Goal: Use online tool/utility: Use online tool/utility

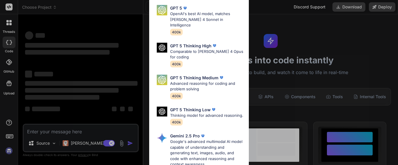
click at [305, 34] on div "Ultra Models GPT 5 OpenAI's best AI model, matches [PERSON_NAME] 4 Sonnet in In…" at bounding box center [199, 82] width 398 height 165
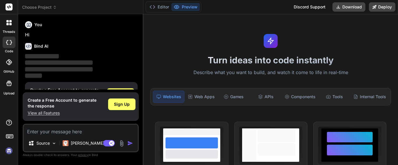
scroll to position [20, 0]
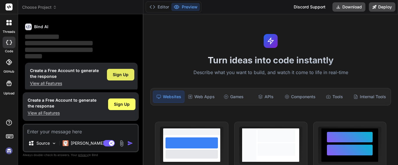
click at [123, 73] on span "Sign Up" at bounding box center [121, 75] width 16 height 6
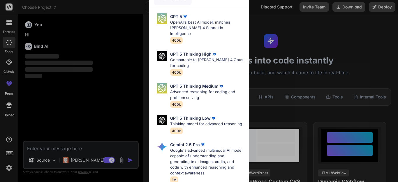
click at [327, 35] on div "Ultra Models GPT 5 OpenAI's best AI model, matches [PERSON_NAME] 4 Sonnet in In…" at bounding box center [199, 91] width 398 height 182
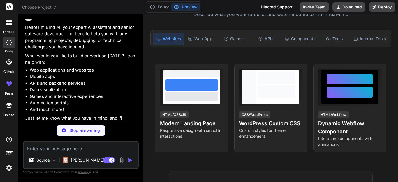
scroll to position [18, 0]
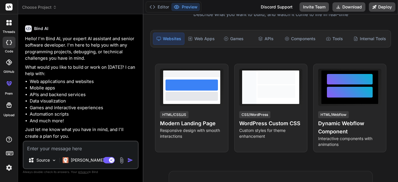
type textarea "x"
click at [55, 151] on textarea at bounding box center [81, 147] width 114 height 10
type textarea "I"
type textarea "x"
type textarea "I"
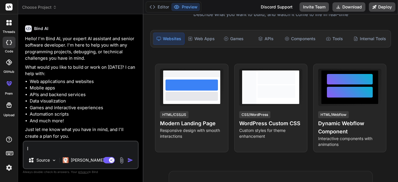
type textarea "x"
type textarea "I w"
type textarea "x"
type textarea "I wa"
type textarea "x"
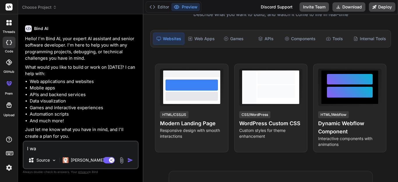
type textarea "I wan"
type textarea "x"
type textarea "I wan"
type textarea "x"
type textarea "I wan"
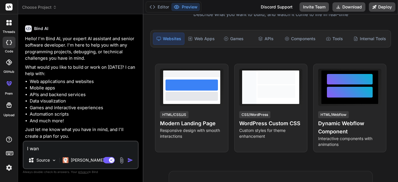
type textarea "x"
type textarea "I want"
type textarea "x"
type textarea "I want"
type textarea "x"
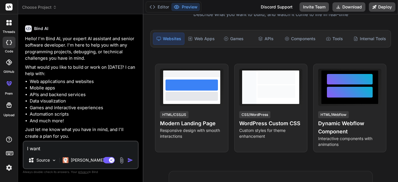
type textarea "I want t"
type textarea "x"
type textarea "I want to"
type textarea "x"
type textarea "I want to"
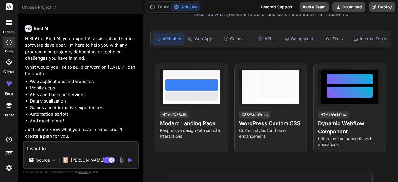
type textarea "x"
type textarea "I want to c"
type textarea "x"
type textarea "I want to cr"
type textarea "x"
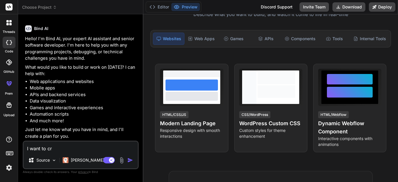
type textarea "I want to cre"
type textarea "x"
type textarea "I want to crea"
type textarea "x"
type textarea "I want to creat"
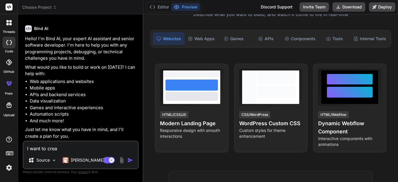
type textarea "x"
type textarea "I want to create"
type textarea "x"
type textarea "I want to create"
type textarea "x"
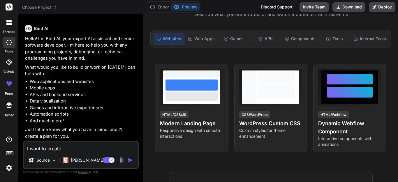
type textarea "I want to create a"
type textarea "x"
type textarea "I want to create a"
type textarea "x"
type textarea "I want to create a s"
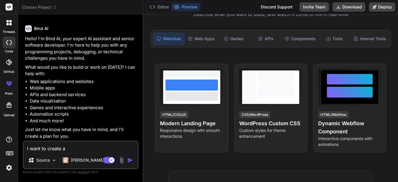
type textarea "x"
type textarea "I want to create a si"
type textarea "x"
type textarea "I want to create a sim"
type textarea "x"
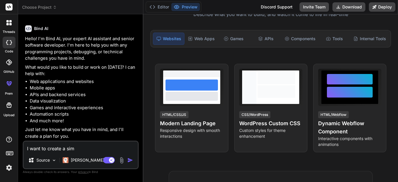
type textarea "I want to create a simp"
type textarea "x"
type textarea "I want to create a simpl"
type textarea "x"
type textarea "I want to create a simple"
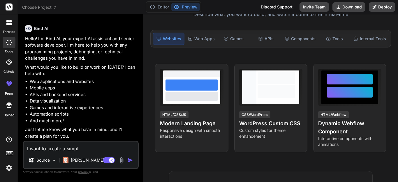
type textarea "x"
type textarea "I want to create a simple"
type textarea "x"
type textarea "I want to create a simple w"
type textarea "x"
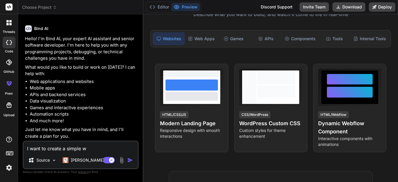
type textarea "I want to create a simple we"
type textarea "x"
type textarea "I want to create a simple web"
type textarea "x"
type textarea "I want to create a simple webs"
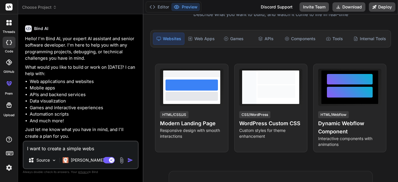
type textarea "x"
type textarea "I want to create a simple websi"
type textarea "x"
type textarea "I want to create a simple websit"
type textarea "x"
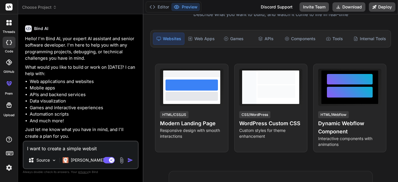
type textarea "I want to create a simple website"
type textarea "x"
type textarea "I want to create a simple website"
type textarea "x"
type textarea "I want to create a simple website t"
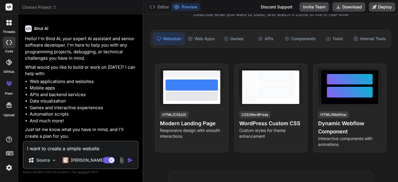
type textarea "x"
type textarea "I want to create a simple website to"
type textarea "x"
type textarea "I want to create a simple website to"
type textarea "x"
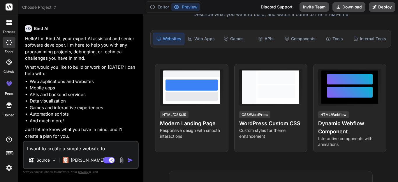
type textarea "I want to create a simple website to t"
type textarea "x"
type textarea "I want to create a simple website to th"
type textarea "x"
type textarea "I want to create a simple website to thi"
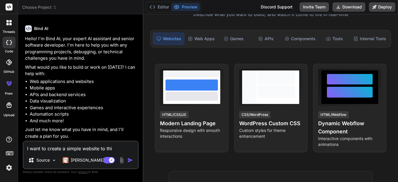
type textarea "x"
type textarea "I want to create a simple website to this"
type textarea "x"
type textarea "I want to create a simple website to this"
type textarea "x"
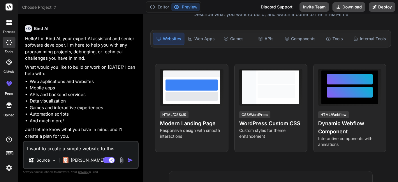
type textarea "I want to create a simple website to this t"
type textarea "x"
type textarea "I want to create a simple website to this th"
type textarea "x"
type textarea "I want to create a simple website to this the"
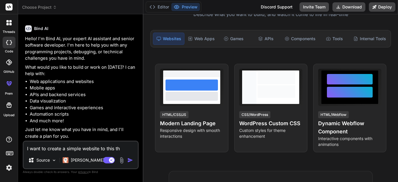
type textarea "x"
type textarea "I want to create a simple website to this them"
type textarea "x"
type textarea "I want to create a simple website to this theme"
type textarea "x"
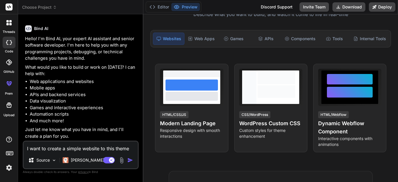
type textarea "I want to create a simple website to this theme"
type textarea "x"
type textarea "I want to create a simple website to this theme c"
type textarea "x"
type textarea "I want to create a simple website to this theme cr"
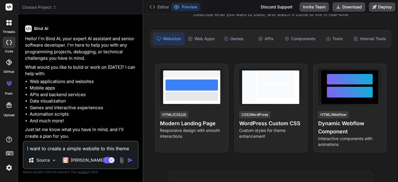
type textarea "x"
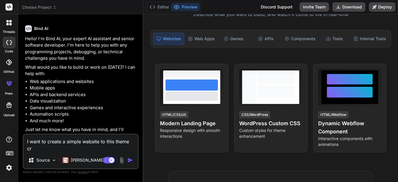
scroll to position [25, 0]
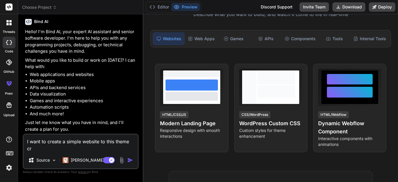
type textarea "I want to create a simple website to this theme cre"
type textarea "x"
type textarea "I want to create a simple website to this theme crea"
type textarea "x"
type textarea "I want to create a simple website to this theme creat"
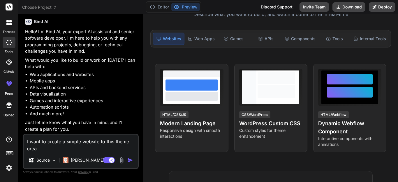
type textarea "x"
type textarea "I want to create a simple website to this theme create"
type textarea "x"
type textarea "I want to create a simple website to this theme create"
type textarea "x"
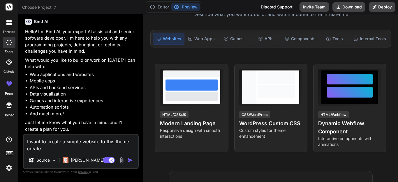
type textarea "I want to create a simple website to this theme create a"
type textarea "x"
type textarea "I want to create a simple website to this theme create a"
type textarea "x"
type textarea "I want to create a simple website to this theme create a o"
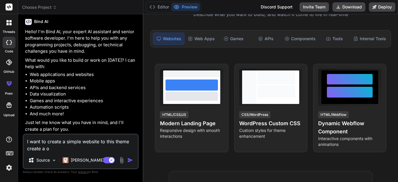
type textarea "x"
type textarea "I want to create a simple website to this theme create a on"
type textarea "x"
type textarea "I want to create a simple website to this theme create a one"
type textarea "x"
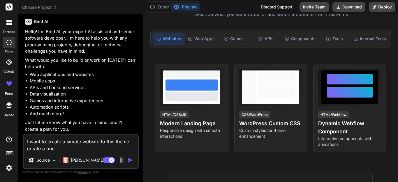
type textarea "I want to create a simple website to this theme create a one"
type textarea "x"
type textarea "I want to create a simple website to this theme create a one p"
type textarea "x"
type textarea "I want to create a simple website to this theme create a one pa"
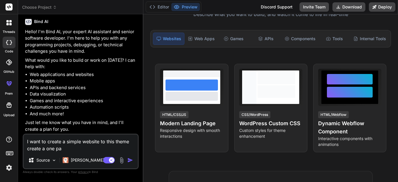
type textarea "x"
type textarea "I want to create a simple website to this theme create a one pag"
type textarea "x"
type textarea "I want to create a simple website to this theme create a one page"
type textarea "x"
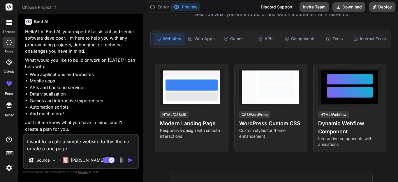
type textarea "I want to create a simple website to this theme create a one page"
type textarea "x"
type textarea "I want to create a simple website to this theme create a one page w"
type textarea "x"
type textarea "I want to create a simple website to this theme create a one page we"
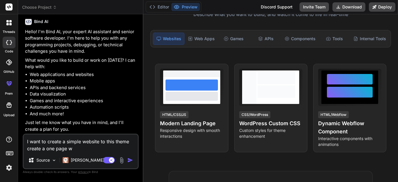
type textarea "x"
type textarea "I want to create a simple website to this theme create a one page web"
type textarea "x"
type textarea "I want to create a simple website to this theme create a one page webs"
type textarea "x"
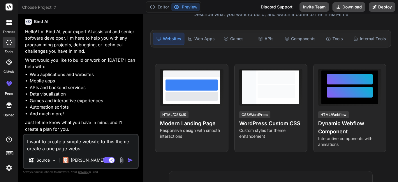
type textarea "I want to create a simple website to this theme create a one page websi"
type textarea "x"
type textarea "I want to create a simple website to this theme create a one page websit"
type textarea "x"
type textarea "I want to create a simple website to this theme create a one page website"
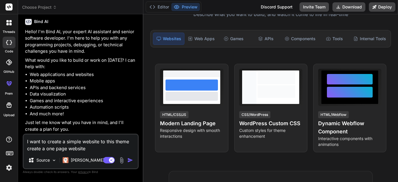
type textarea "x"
type textarea "I want to create a simple website to this theme create a one page website"
type textarea "x"
type textarea "I want to create a simple website to thi theme create a one page website"
type textarea "x"
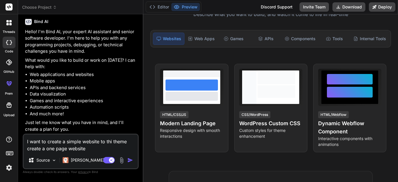
type textarea "I want to create a simple website to th theme create a one page website"
type textarea "x"
type textarea "I want to create a simple website to the theme create a one page website"
type textarea "x"
type textarea "I want to create a simple website to the theme create a one page website"
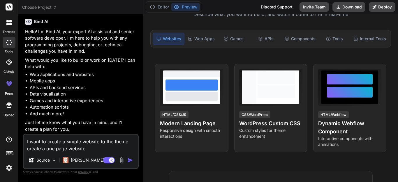
type textarea "x"
type textarea "I want to create a simple website to the g theme create a one page website"
type textarea "x"
type textarea "I want to create a simple website to the gi theme create a one page website"
type textarea "x"
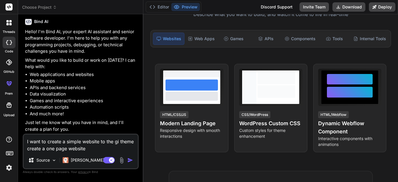
type textarea "I want to create a simple website to the gib theme create a one page website"
type textarea "x"
type textarea "I want to create a simple website to the gi theme create a one page website"
type textarea "x"
type textarea "I want to create a simple website to the giv theme create a one page website"
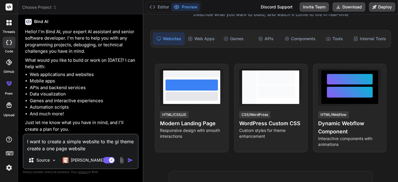
type textarea "x"
type textarea "I want to create a simple website to the give theme create a one page website"
type textarea "x"
type textarea "I want to create a simple website to the given theme create a one page website"
type textarea "x"
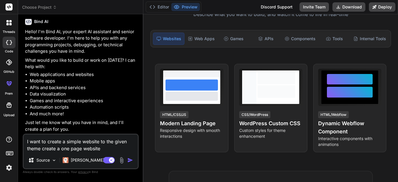
type textarea "I want to create a simple website to the given theme create a one page website m"
type textarea "x"
type textarea "I want to create a simple website to the given theme create a one page website …"
type textarea "x"
type textarea "I want to create a simple website to the given theme create a one page website …"
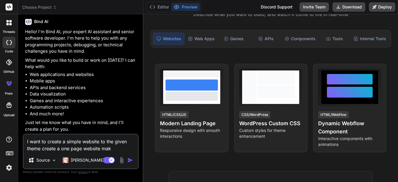
type textarea "x"
type textarea "I want to create a simple website to the given theme create a one page website …"
type textarea "x"
type textarea "I want to create a simple website to the given theme create a one page website …"
type textarea "x"
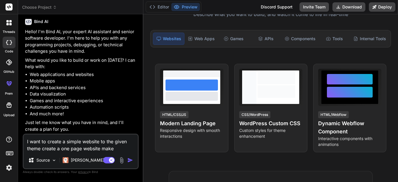
type textarea "I want to create a simple website to the given theme create a one page website …"
type textarea "x"
type textarea "I want to create a simple website to the given theme create a one page website …"
type textarea "x"
type textarea "I want to create a simple website to the given theme create a one page website …"
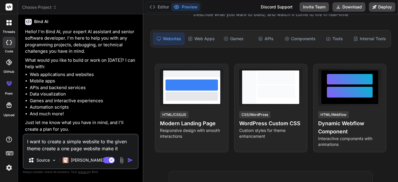
type textarea "x"
type textarea "I want to create a simple website to the given theme create a one page website …"
type textarea "x"
type textarea "I want to create a simple website to the given theme create a one page website …"
type textarea "x"
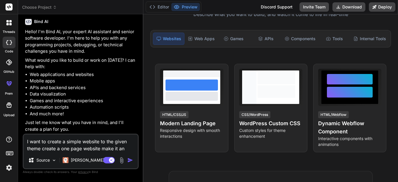
type textarea "I want to create a simple website to the given theme create a one page website …"
type textarea "x"
type textarea "I want to create a simple website to the given theme create a one page website …"
type textarea "x"
type textarea "I want to create a simple website to the given theme create a one page website …"
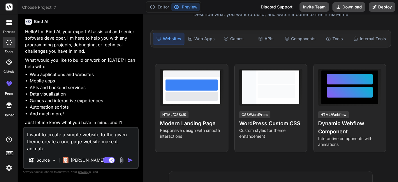
scroll to position [29, 0]
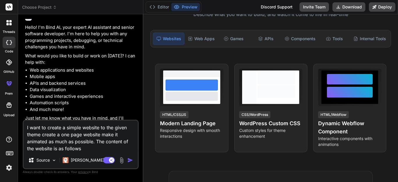
paste textarea "# 📊 Loremipsum & Dolorsitam Consecte (Adi-EL) Se doeiusm temporincidi utlaboree…"
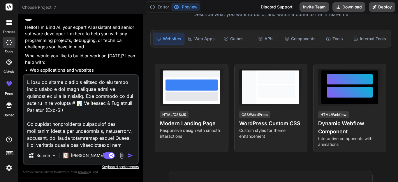
scroll to position [707, 0]
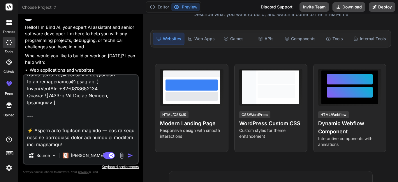
click at [129, 154] on img "button" at bounding box center [130, 156] width 6 height 6
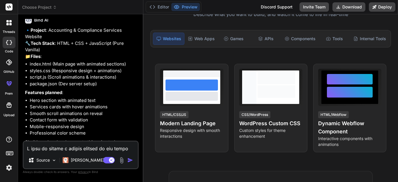
scroll to position [545, 0]
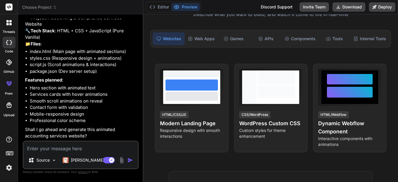
click at [75, 148] on textarea at bounding box center [81, 147] width 114 height 10
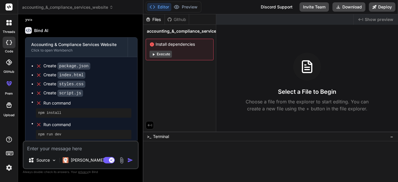
scroll to position [699, 0]
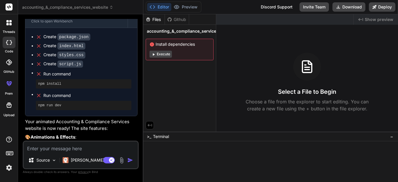
click at [161, 73] on div "Files Github accounting_&_compliance_services_website Install dependencies Exec…" at bounding box center [179, 72] width 73 height 117
click at [172, 151] on div at bounding box center [268, 152] width 245 height 6
click at [64, 40] on code "package.json" at bounding box center [73, 36] width 33 height 7
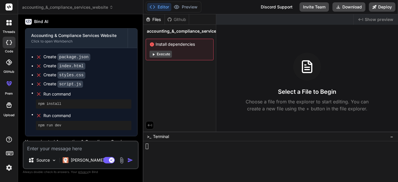
scroll to position [670, 0]
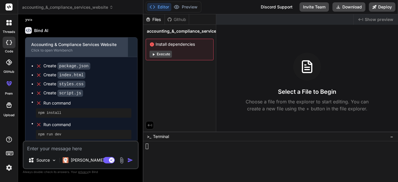
click at [73, 47] on div "Accounting & Compliance Services Website" at bounding box center [76, 45] width 91 height 6
click at [91, 47] on div "Accounting & Compliance Services Website" at bounding box center [76, 45] width 91 height 6
click at [54, 53] on div "Click to open Workbench" at bounding box center [76, 50] width 91 height 5
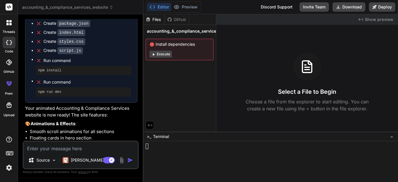
scroll to position [699, 0]
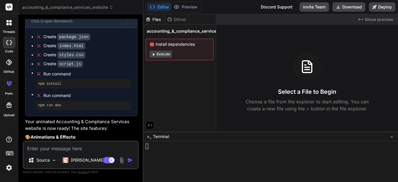
click at [185, 65] on div "Files Github accounting_&_compliance_services_website Install dependencies Exec…" at bounding box center [179, 72] width 73 height 117
click at [163, 135] on span "Terminal" at bounding box center [161, 137] width 16 height 6
click at [184, 150] on div at bounding box center [268, 152] width 245 height 6
click at [90, 78] on div "Run command" at bounding box center [87, 74] width 88 height 8
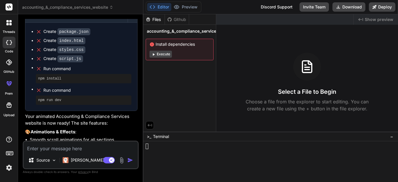
scroll to position [670, 0]
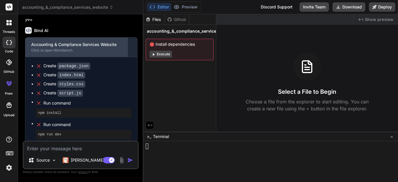
click at [94, 47] on div "Accounting & Compliance Services Website" at bounding box center [76, 45] width 91 height 6
click at [71, 47] on div "Accounting & Compliance Services Website" at bounding box center [76, 45] width 91 height 6
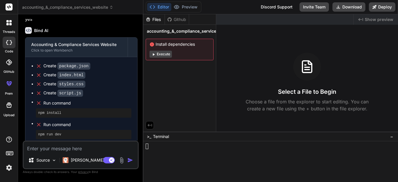
click at [63, 70] on code "package.json" at bounding box center [73, 66] width 33 height 7
click at [43, 69] on div "Create package.json" at bounding box center [66, 66] width 47 height 6
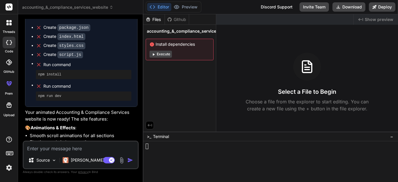
scroll to position [699, 0]
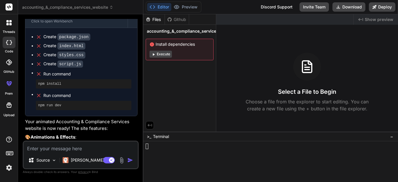
click at [156, 44] on span "Install dependencies" at bounding box center [179, 44] width 60 height 6
click at [152, 53] on icon at bounding box center [153, 54] width 4 height 4
click at [177, 20] on div "Github" at bounding box center [177, 20] width 24 height 6
click at [172, 28] on div "accounting_&_compliance_services_website" at bounding box center [180, 31] width 68 height 8
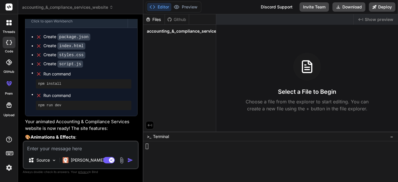
click at [167, 30] on span "accounting_&_compliance_services_website" at bounding box center [191, 31] width 89 height 6
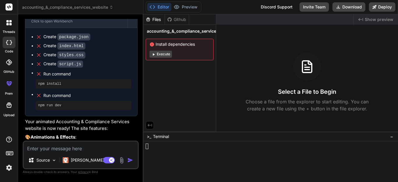
click at [148, 123] on icon at bounding box center [149, 125] width 5 height 5
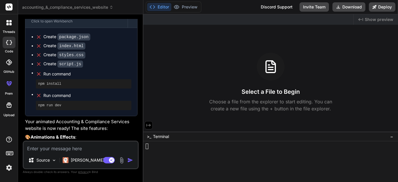
click at [149, 126] on icon at bounding box center [148, 125] width 5 height 5
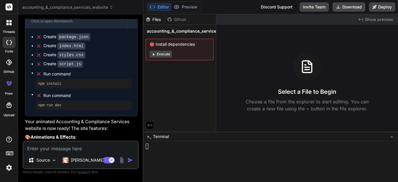
click at [110, 8] on icon at bounding box center [111, 7] width 4 height 4
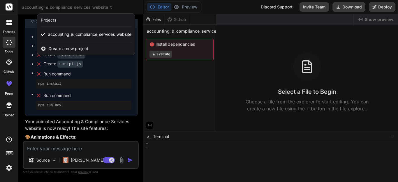
click at [110, 8] on div at bounding box center [199, 91] width 398 height 182
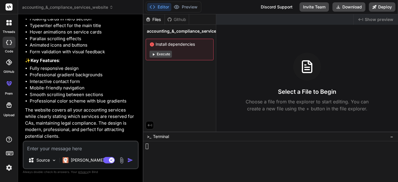
scroll to position [844, 0]
click at [63, 149] on textarea at bounding box center [81, 147] width 114 height 10
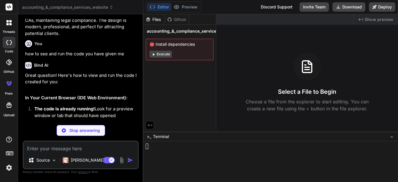
scroll to position [963, 0]
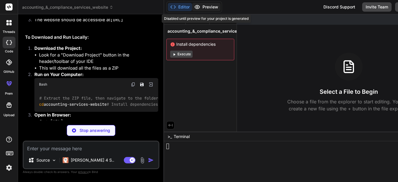
click at [194, 6] on icon at bounding box center [197, 7] width 6 height 6
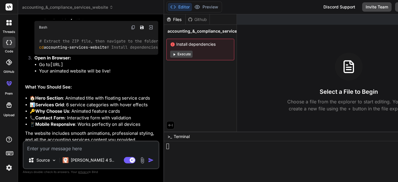
scroll to position [1049, 0]
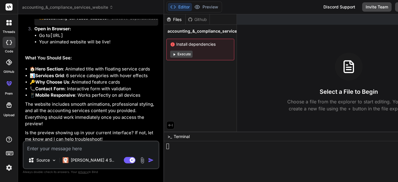
click at [8, 8] on icon at bounding box center [9, 6] width 4 height 3
click at [9, 24] on icon at bounding box center [8, 22] width 5 height 5
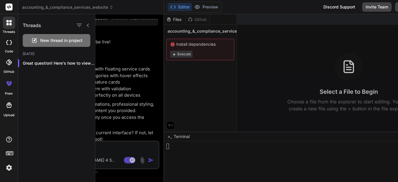
click at [7, 39] on div at bounding box center [9, 43] width 13 height 12
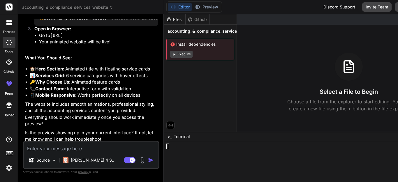
click at [8, 165] on img at bounding box center [9, 168] width 10 height 10
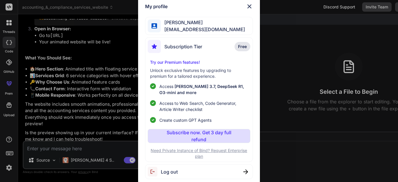
click at [8, 165] on div "My profile [PERSON_NAME] [EMAIL_ADDRESS][DOMAIN_NAME] Subscription Tier Free Tr…" at bounding box center [199, 91] width 398 height 182
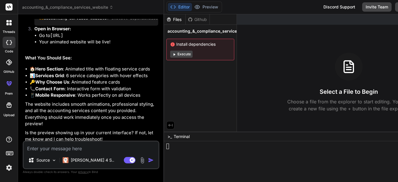
click at [8, 151] on rect at bounding box center [9, 152] width 7 height 3
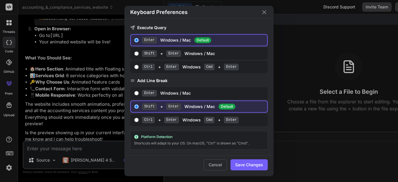
click at [8, 151] on div "Keyboard Preferences Execute Query Enter Windows / Mac Default Shift + Enter Wi…" at bounding box center [199, 91] width 398 height 182
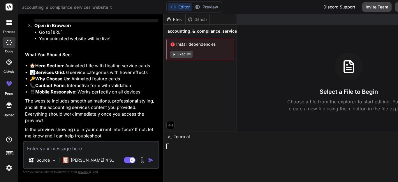
scroll to position [1108, 0]
drag, startPoint x: 106, startPoint y: 126, endPoint x: 52, endPoint y: 126, distance: 53.9
click at [52, 36] on li "Go to [URL]" at bounding box center [98, 32] width 119 height 7
copy code "[URL]"
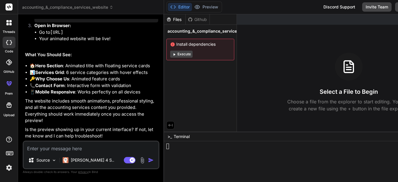
scroll to position [1077, 0]
drag, startPoint x: 161, startPoint y: 47, endPoint x: 157, endPoint y: 45, distance: 4.4
click at [170, 45] on span "Install dependencies" at bounding box center [200, 44] width 60 height 6
click at [171, 45] on icon at bounding box center [173, 44] width 4 height 4
click at [186, 18] on div "Github" at bounding box center [198, 20] width 24 height 6
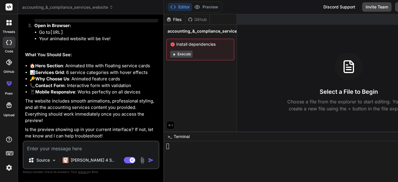
click at [164, 19] on div "Files" at bounding box center [174, 20] width 21 height 6
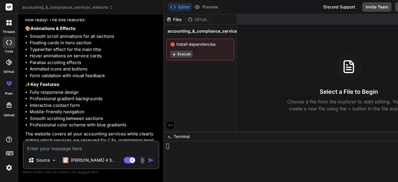
scroll to position [669, 0]
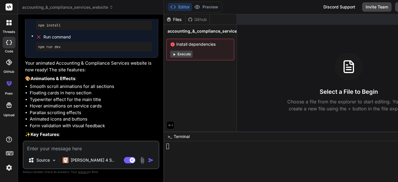
scroll to position [640, 0]
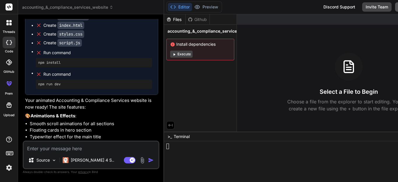
click at [398, 6] on icon at bounding box center [400, 7] width 5 height 5
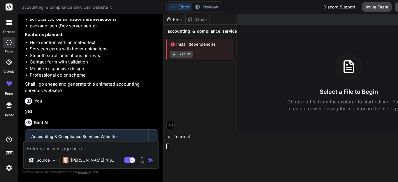
scroll to position [495, 0]
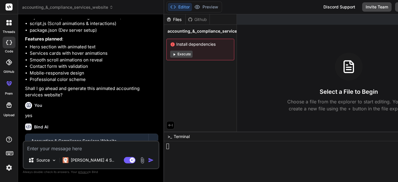
click at [6, 6] on rect at bounding box center [9, 6] width 7 height 7
click at [9, 24] on icon at bounding box center [8, 22] width 5 height 5
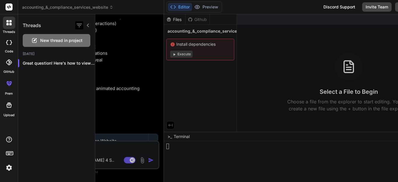
click at [80, 25] on icon "button" at bounding box center [79, 25] width 5 height 3
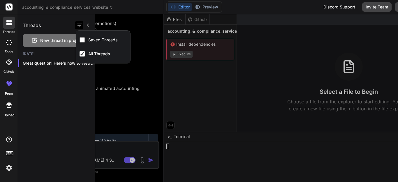
click at [80, 25] on icon "button" at bounding box center [79, 25] width 5 height 3
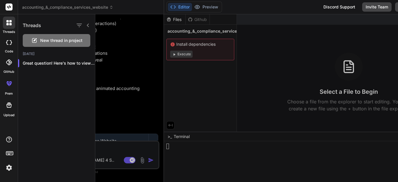
click at [9, 165] on img at bounding box center [9, 168] width 10 height 10
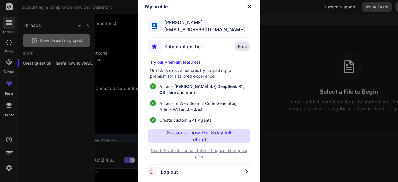
click at [9, 165] on div "My profile [PERSON_NAME] [EMAIL_ADDRESS][DOMAIN_NAME] Subscription Tier Free Tr…" at bounding box center [199, 91] width 398 height 182
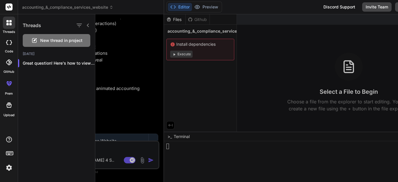
click at [247, 52] on div at bounding box center [246, 98] width 303 height 168
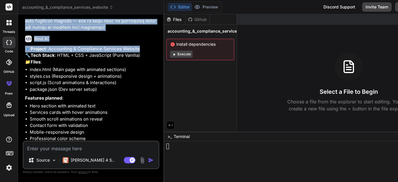
scroll to position [436, 0]
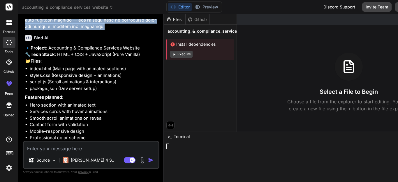
drag, startPoint x: 24, startPoint y: 58, endPoint x: 77, endPoint y: 91, distance: 62.1
click at [77, 91] on div "You Hi Bind AI Hello! I'm Bind AI, your expert AI assistant and senior software…" at bounding box center [91, 80] width 135 height 122
copy p "L ipsu do sitame c adipis elitsed do eiu tempo incid utlabo e dol magn aliquae …"
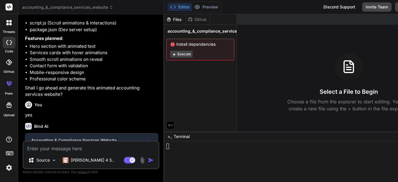
scroll to position [495, 0]
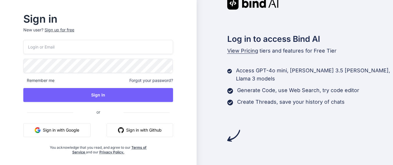
click at [63, 131] on button "Sign in with Google" at bounding box center [56, 130] width 67 height 14
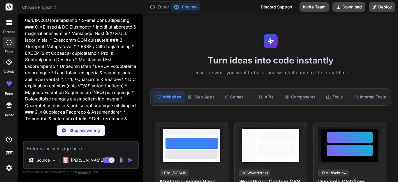
scroll to position [354, 0]
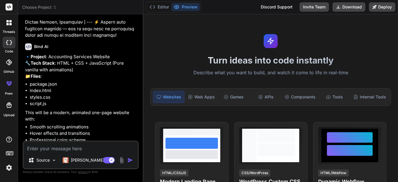
type textarea "x"
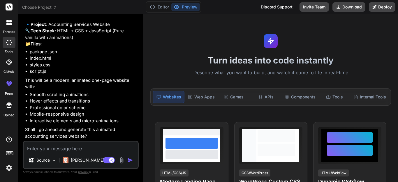
scroll to position [399, 0]
type textarea "y"
type textarea "x"
type textarea "ye"
type textarea "x"
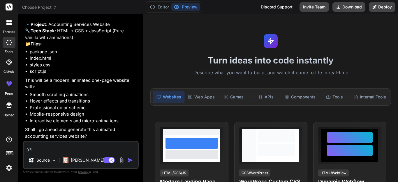
type textarea "yes"
type textarea "x"
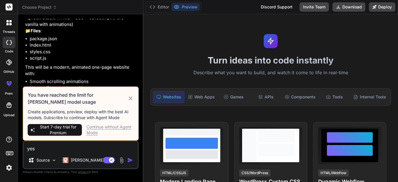
type textarea "yes"
click at [96, 128] on div "Continue without Agent Mode" at bounding box center [109, 130] width 47 height 12
type textarea "x"
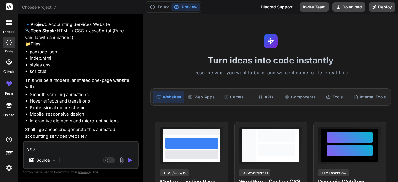
click at [128, 159] on img "button" at bounding box center [130, 160] width 6 height 6
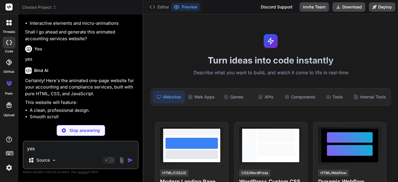
scroll to position [489, 0]
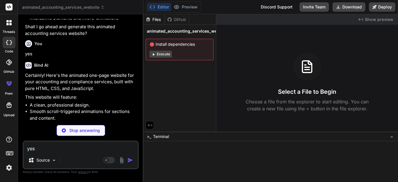
type textarea "x"
